Goal: Consume media (video, audio): Consume media (video, audio)

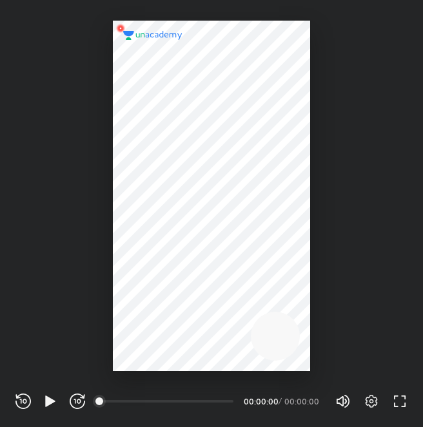
scroll to position [427, 423]
click at [52, 400] on icon "button" at bounding box center [50, 400] width 10 height 11
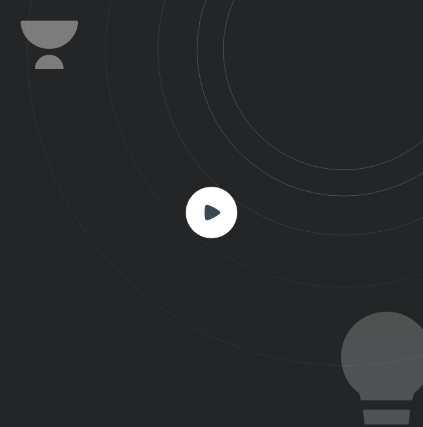
click at [216, 224] on rect at bounding box center [212, 213] width 52 height 52
click at [216, 199] on rect at bounding box center [212, 213] width 52 height 52
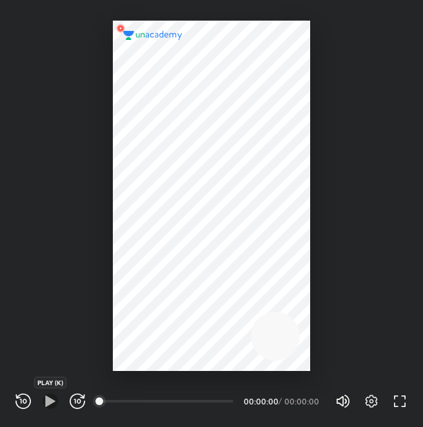
click at [50, 406] on icon "button" at bounding box center [50, 401] width 15 height 15
click at [370, 406] on icon "button" at bounding box center [371, 401] width 12 height 13
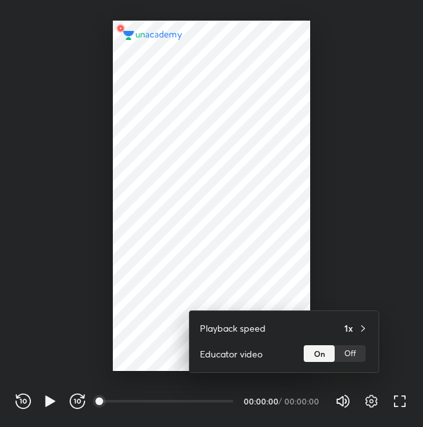
click at [370, 406] on div at bounding box center [211, 213] width 423 height 427
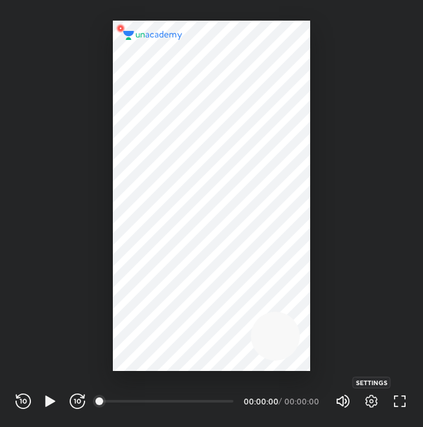
click at [370, 406] on icon "button" at bounding box center [371, 401] width 12 height 13
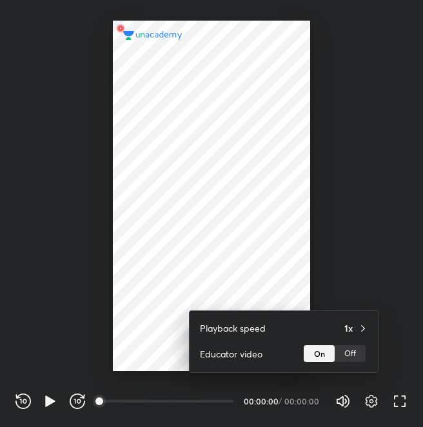
click at [370, 406] on div at bounding box center [211, 213] width 423 height 427
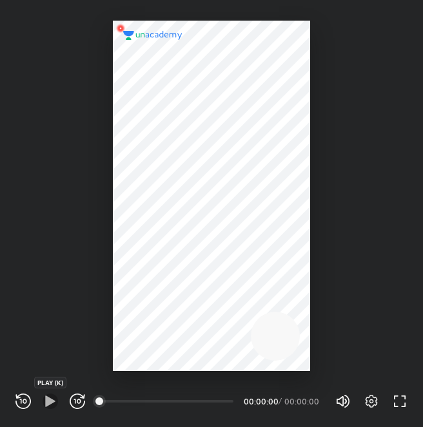
click at [50, 401] on icon "button" at bounding box center [50, 400] width 10 height 11
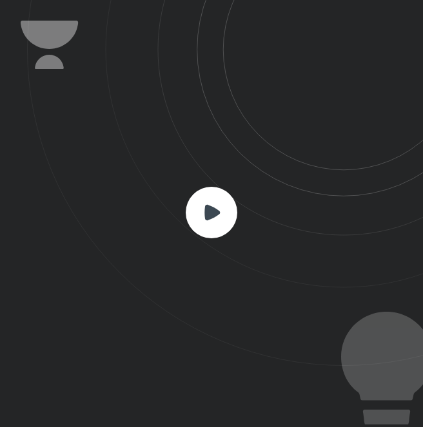
click at [204, 218] on rect at bounding box center [212, 213] width 52 height 52
